Goal: Check status: Check status

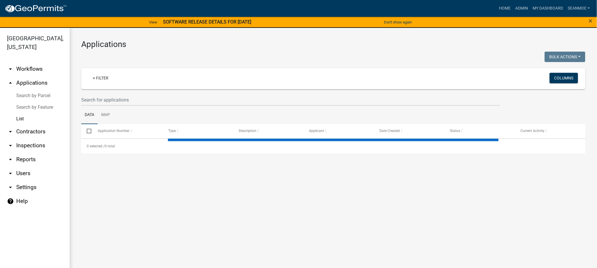
select select "1: 25"
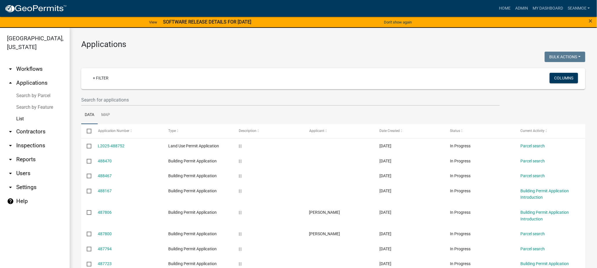
click at [34, 85] on link "arrow_drop_up Applications" at bounding box center [35, 83] width 70 height 14
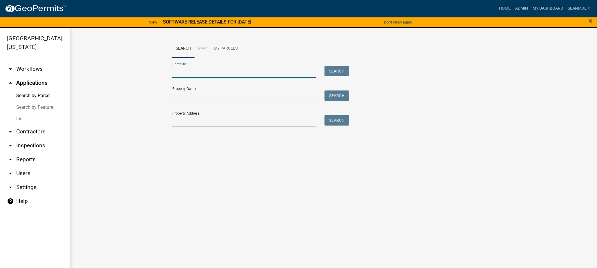
click at [196, 75] on input "Parcel ID:" at bounding box center [244, 72] width 144 height 12
click at [182, 124] on input "Property Address:" at bounding box center [244, 121] width 144 height 12
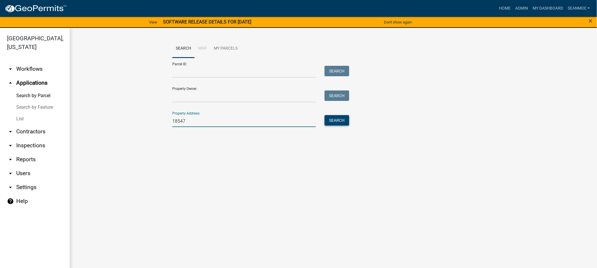
type input "18547"
click at [338, 120] on button "Search" at bounding box center [336, 120] width 25 height 10
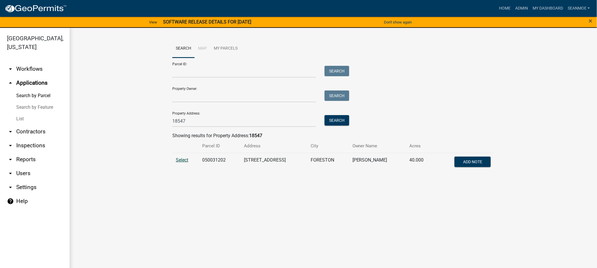
click at [182, 161] on span "Select" at bounding box center [182, 160] width 12 height 6
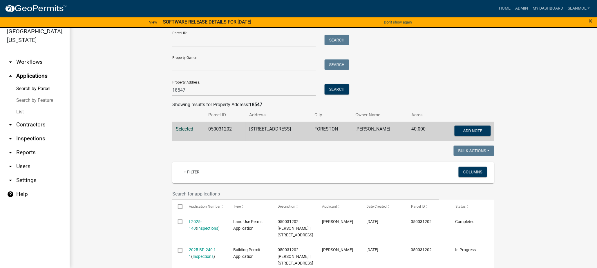
scroll to position [68, 0]
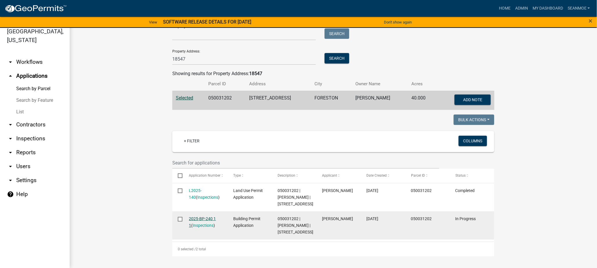
click at [205, 216] on link "2025-BP-240 1 1" at bounding box center [202, 221] width 27 height 11
